Goal: Communication & Community: Answer question/provide support

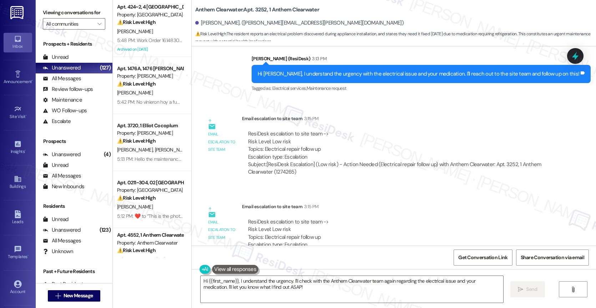
scroll to position [2816, 0]
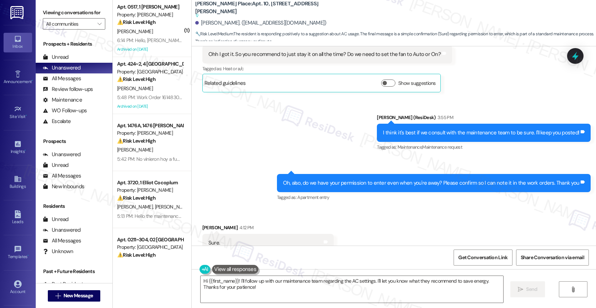
scroll to position [2296, 0]
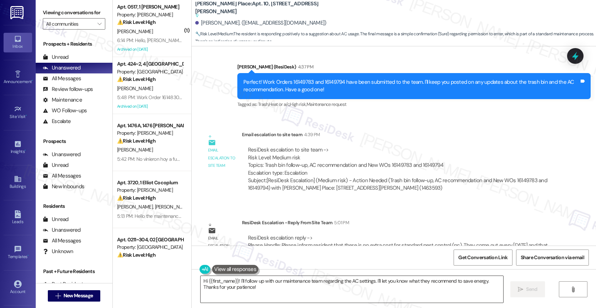
click at [272, 291] on textarea "Hi {{first_name}}! I'll follow up with our maintenance team regarding the AC se…" at bounding box center [352, 289] width 303 height 27
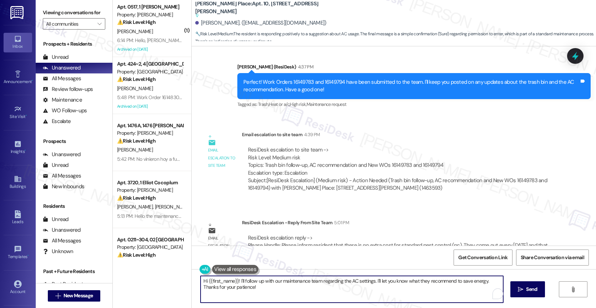
click at [272, 291] on textarea "Hi {{first_name}}! I'll follow up with our maintenance team regarding the AC se…" at bounding box center [352, 289] width 303 height 27
paste textarea "there is no extra cost for standard pest control (pc). They come out every Wedn…"
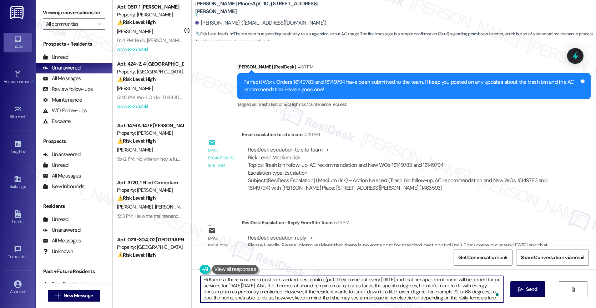
scroll to position [0, 0]
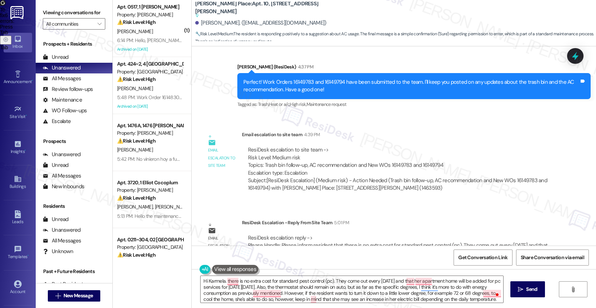
click at [242, 242] on div "Email escalation reply ResiDesk Escalation - Reply From Site Team 5:01 PM ResiD…" at bounding box center [379, 241] width 364 height 54
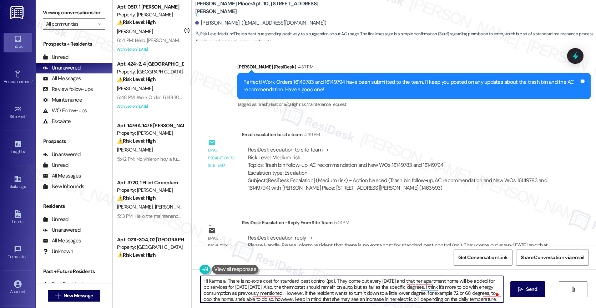
click at [373, 287] on textarea "Hi Karmela. There is no extra cost for standard pest control (pc). They come ou…" at bounding box center [352, 289] width 303 height 27
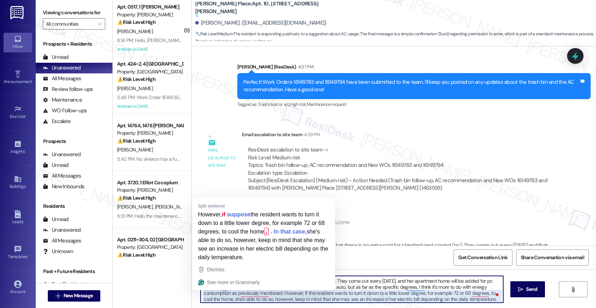
click at [397, 287] on textarea "Hi Karmela. There is no extra cost for standard pest control (pc). They come ou…" at bounding box center [352, 289] width 303 height 27
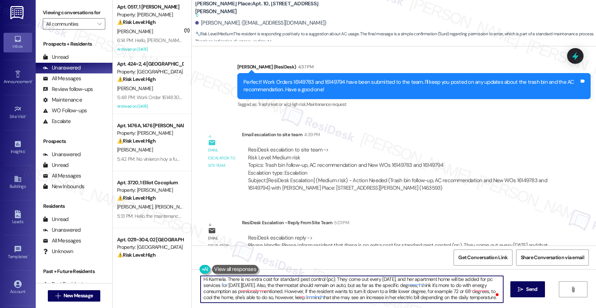
scroll to position [8, 0]
drag, startPoint x: 316, startPoint y: 289, endPoint x: 388, endPoint y: 301, distance: 72.9
click at [388, 301] on textarea "Hi Karmela. There is no extra cost for standard pest control (pc). They come ou…" at bounding box center [352, 289] width 303 height 27
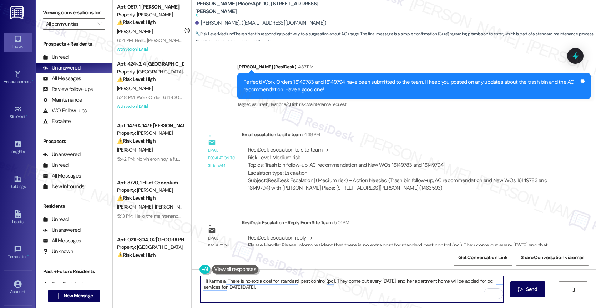
click at [420, 284] on textarea "Hi Karmela. There is no extra cost for standard pest control (pc). They come ou…" at bounding box center [352, 289] width 303 height 27
click at [418, 284] on textarea "Hi Karmela. There is no extra cost for standard pest control (pc). They come ou…" at bounding box center [352, 289] width 303 height 27
type textarea "Hi Karmela. There is no extra cost for standard pest control (pc). They come ou…"
click at [519, 286] on span " Send" at bounding box center [528, 289] width 22 height 7
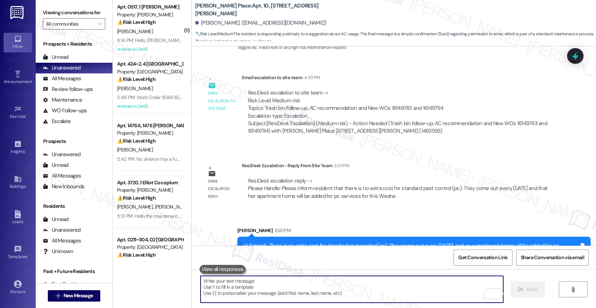
click at [251, 290] on textarea "To enrich screen reader interactions, please activate Accessibility in Grammarl…" at bounding box center [352, 289] width 303 height 27
paste textarea "Also, the thermostat should remain on auto, but as far as the specific degrees,…"
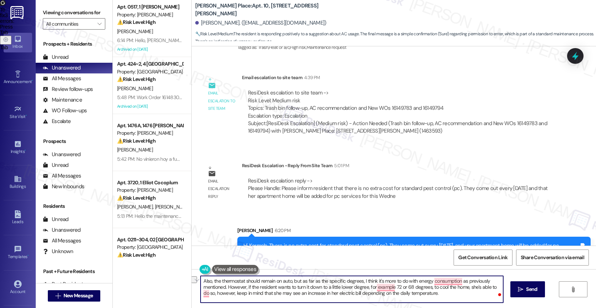
drag, startPoint x: 285, startPoint y: 287, endPoint x: 252, endPoint y: 286, distance: 33.6
click at [252, 286] on textarea "Also, the thermostat should remain on auto, but as far as the specific degrees,…" at bounding box center [352, 289] width 303 height 27
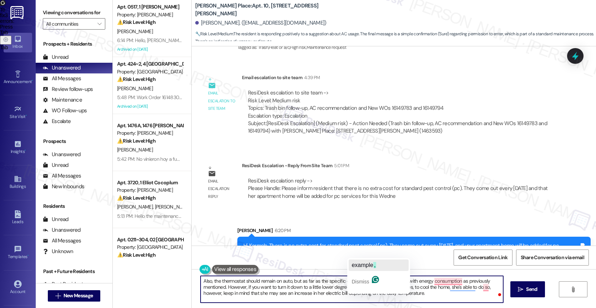
click at [370, 266] on span "example" at bounding box center [362, 265] width 21 height 6
click at [455, 288] on textarea "Also, the thermostat should remain on auto, but as far as the specific degrees,…" at bounding box center [352, 289] width 303 height 27
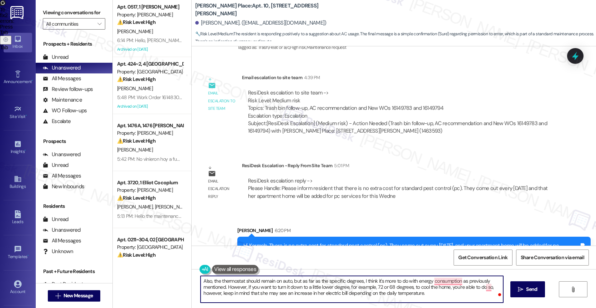
click at [263, 294] on textarea "Also, the thermostat should remain on auto, but as far as the specific degrees,…" at bounding box center [352, 289] width 303 height 27
click at [451, 295] on textarea "Also, the thermostat should remain on auto, but as far as the specific degrees,…" at bounding box center [352, 289] width 303 height 27
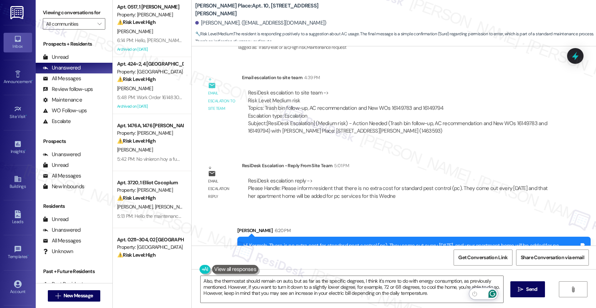
click at [495, 294] on icon "Open Grammarly. 0 Suggestions." at bounding box center [493, 294] width 8 height 8
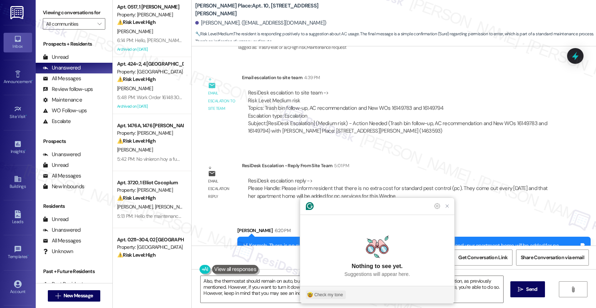
click at [321, 296] on div "Check my tone" at bounding box center [328, 295] width 29 height 6
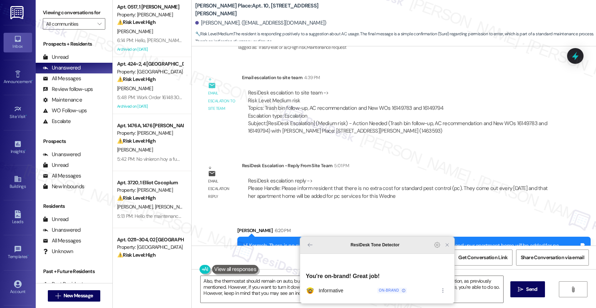
click at [451, 250] on icon "Close Grammarly Assistant" at bounding box center [447, 245] width 9 height 9
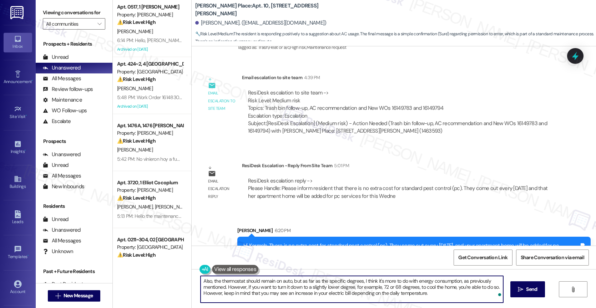
drag, startPoint x: 217, startPoint y: 295, endPoint x: 185, endPoint y: 292, distance: 32.7
click at [185, 292] on div "Apt. 0517, 1 Halston McDonough Property: Halston McDonough ⚠️ Risk Level: High …" at bounding box center [354, 154] width 483 height 308
click at [444, 297] on textarea "Also, the thermostat should remain on auto, but as far as the specific degrees,…" at bounding box center [352, 289] width 303 height 27
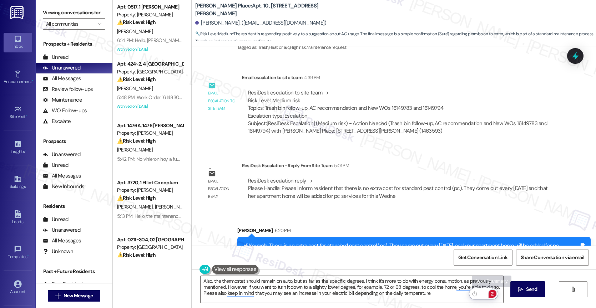
click at [495, 293] on div "2" at bounding box center [493, 294] width 8 height 8
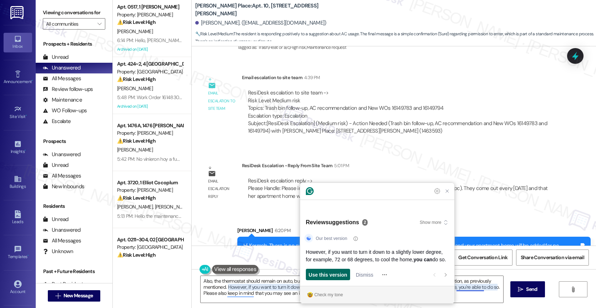
click at [343, 276] on span "Use this version" at bounding box center [328, 274] width 39 height 7
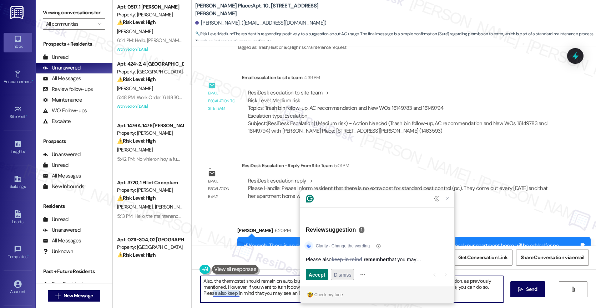
type textarea "Also, the thermostat should remain on auto, but as far as the specific degrees,…"
click at [342, 275] on span "Dismiss" at bounding box center [342, 274] width 17 height 7
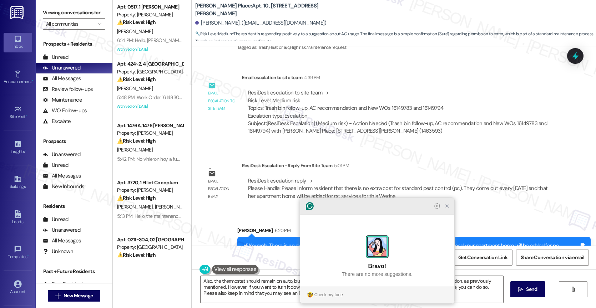
click at [448, 209] on icon "Close Grammarly Assistant" at bounding box center [447, 206] width 6 height 6
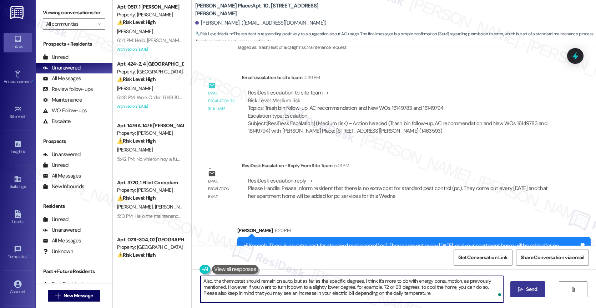
click at [535, 288] on span "Send" at bounding box center [531, 289] width 11 height 7
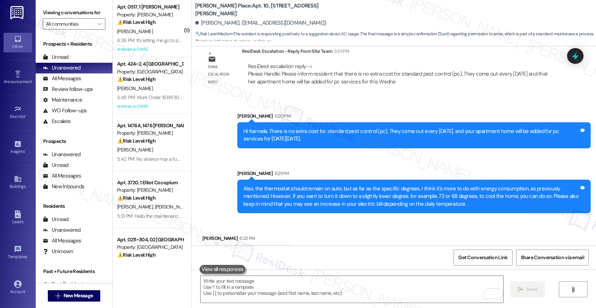
scroll to position [2468, 0]
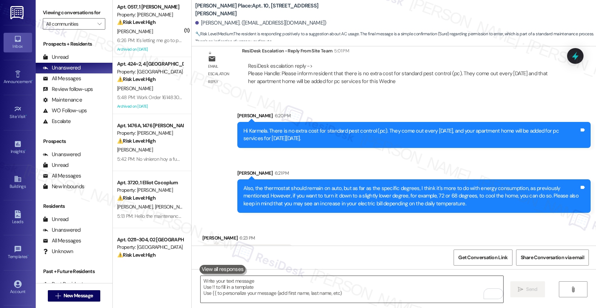
click at [256, 289] on textarea "To enrich screen reader interactions, please activate Accessibility in Grammarl…" at bounding box center [352, 289] width 303 height 27
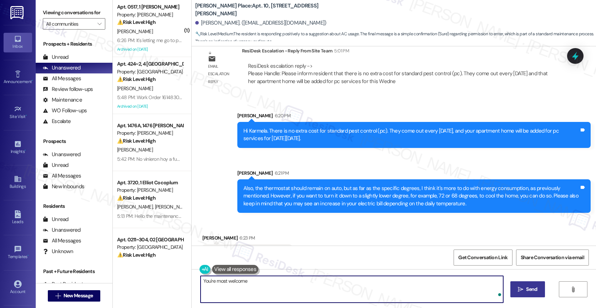
type textarea "You're most welcome!"
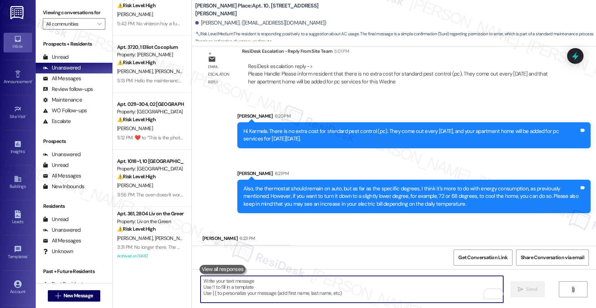
scroll to position [2517, 0]
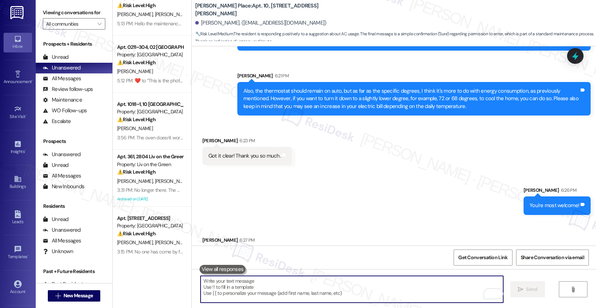
scroll to position [2567, 0]
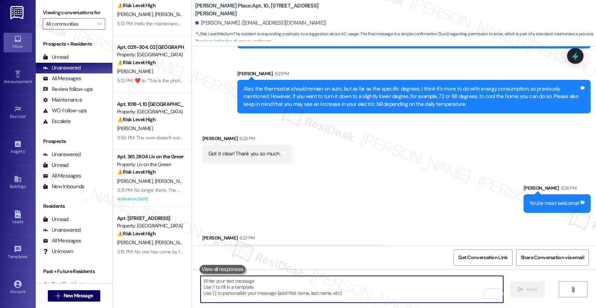
click at [256, 293] on textarea "To enrich screen reader interactions, please activate Accessibility in Grammarl…" at bounding box center [352, 289] width 303 height 27
click at [272, 289] on textarea "To enrich screen reader interactions, please activate Accessibility in Grammarl…" at bounding box center [352, 289] width 303 height 27
click at [302, 235] on div "Karmela Guimmayen 6:27 PM" at bounding box center [293, 240] width 183 height 10
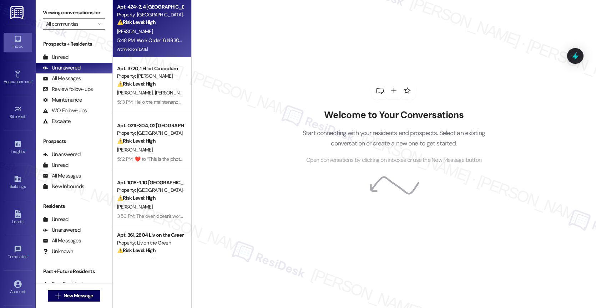
click at [147, 32] on div "[PERSON_NAME]" at bounding box center [149, 31] width 67 height 9
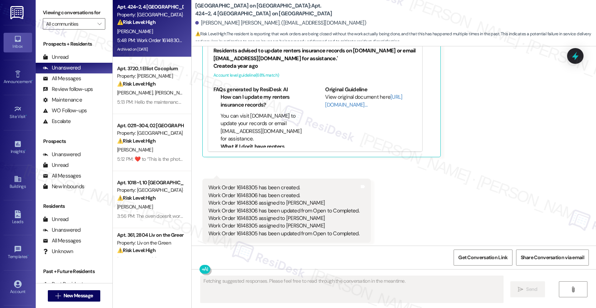
scroll to position [5637, 0]
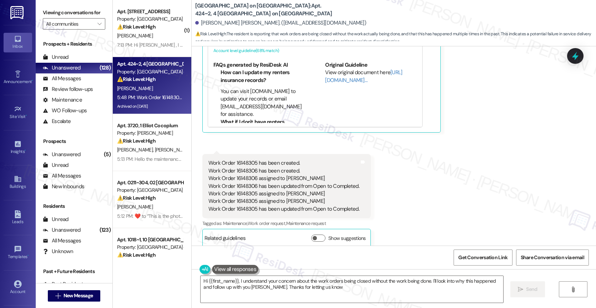
type textarea "Hi {{first_name}}, I understand your concern about the work orders being closed…"
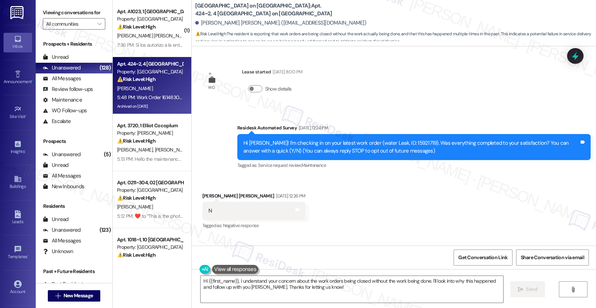
scroll to position [5637, 0]
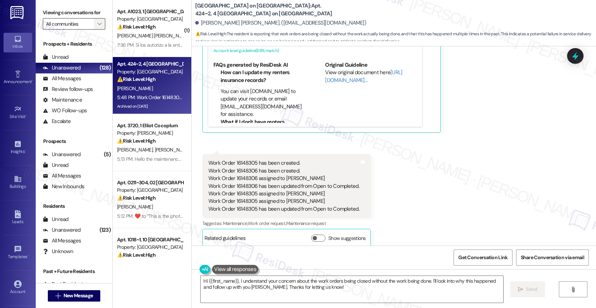
click at [97, 27] on icon "" at bounding box center [99, 24] width 4 height 6
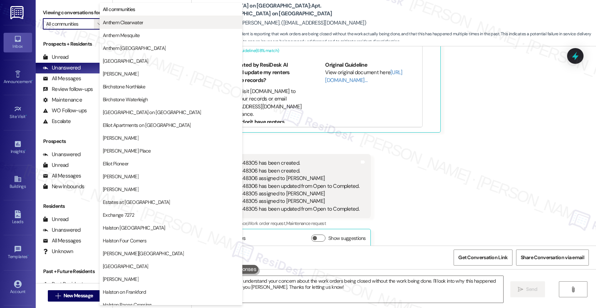
click at [121, 24] on span "Anthem Clearwater" at bounding box center [123, 22] width 40 height 7
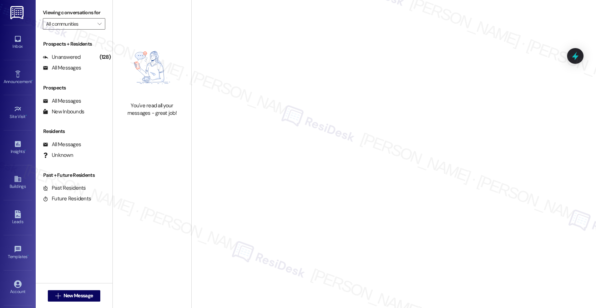
type input "Anthem Clearwater"
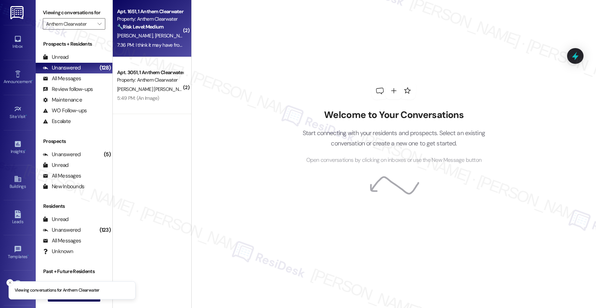
click at [160, 36] on div "[PERSON_NAME] [PERSON_NAME]" at bounding box center [149, 35] width 67 height 9
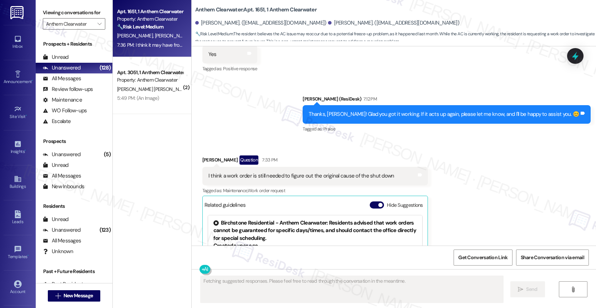
scroll to position [5125, 0]
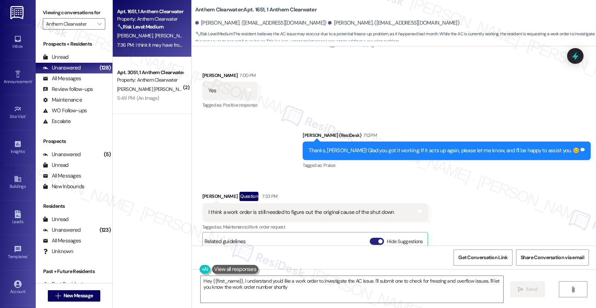
type textarea "Hey {{first_name}}, I understand you'd like a work order to investigate the AC …"
click at [370, 238] on button "Hide Suggestions" at bounding box center [377, 241] width 14 height 7
click at [264, 128] on div "Sent via SMS [PERSON_NAME] (ResiDesk) 7:12 PM Thanks, [PERSON_NAME]! Glad you g…" at bounding box center [394, 146] width 404 height 60
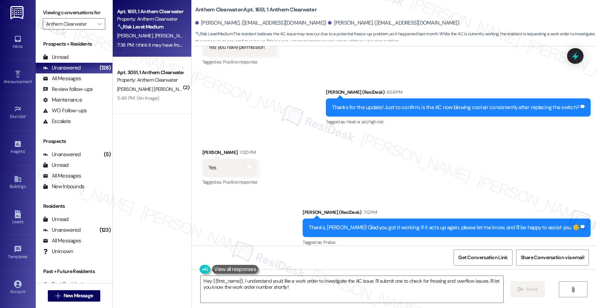
scroll to position [5189, 0]
